Goal: Task Accomplishment & Management: Use online tool/utility

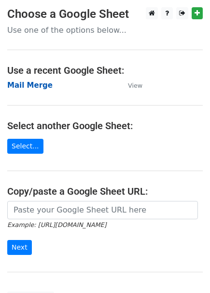
click at [27, 86] on strong "Mail Merge" at bounding box center [29, 85] width 45 height 9
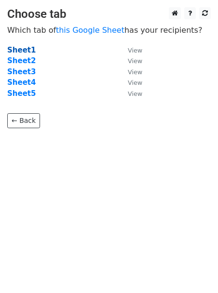
click at [19, 49] on strong "Sheet1" at bounding box center [21, 50] width 28 height 9
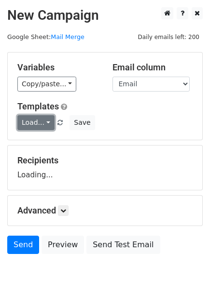
click at [41, 122] on link "Load..." at bounding box center [35, 122] width 37 height 15
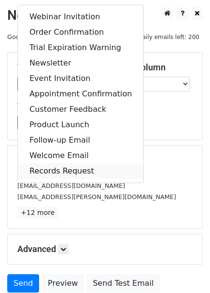
click at [50, 170] on link "Records Request" at bounding box center [80, 170] width 125 height 15
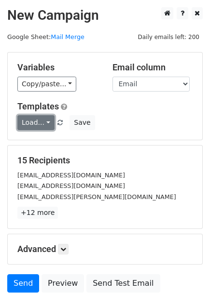
click at [46, 125] on link "Load..." at bounding box center [35, 122] width 37 height 15
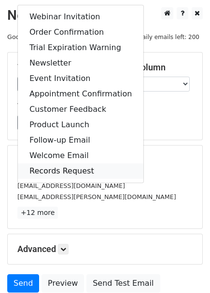
click at [68, 172] on link "Records Request" at bounding box center [80, 170] width 125 height 15
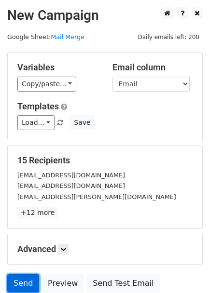
click at [23, 285] on link "Send" at bounding box center [23, 283] width 32 height 18
